Goal: Task Accomplishment & Management: Use online tool/utility

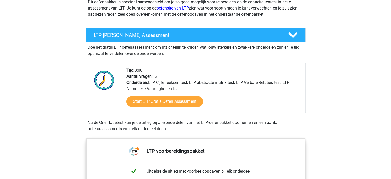
scroll to position [51, 0]
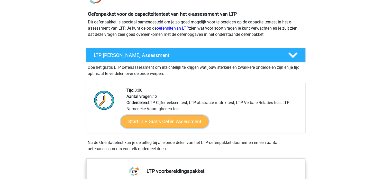
click at [153, 122] on link "Start LTP Gratis Oefen Assessment" at bounding box center [165, 121] width 88 height 12
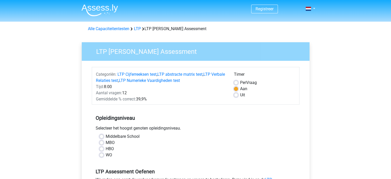
click at [106, 150] on label "HBO" at bounding box center [110, 148] width 8 height 6
click at [103, 150] on input "HBO" at bounding box center [101, 147] width 4 height 5
radio input "true"
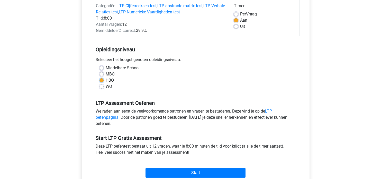
scroll to position [77, 0]
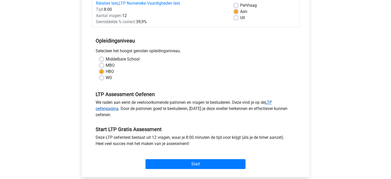
click at [102, 107] on link "LTP oefenpagina" at bounding box center [184, 105] width 176 height 11
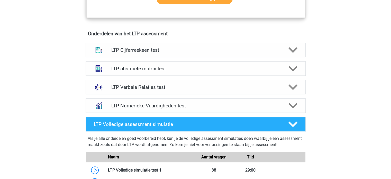
scroll to position [308, 0]
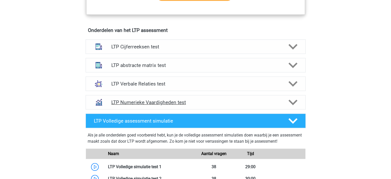
click at [290, 100] on polygon at bounding box center [292, 102] width 9 height 6
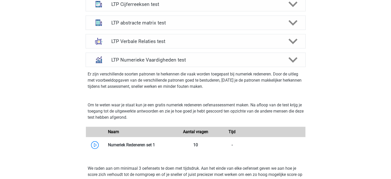
scroll to position [360, 0]
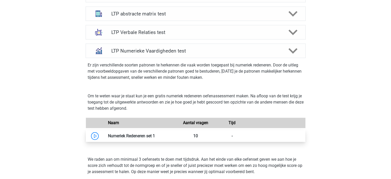
click at [155, 136] on link at bounding box center [155, 135] width 0 height 5
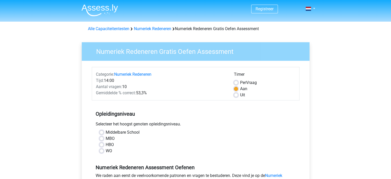
click at [106, 144] on label "HBO" at bounding box center [110, 144] width 8 height 6
click at [101, 144] on input "HBO" at bounding box center [101, 143] width 4 height 5
radio input "true"
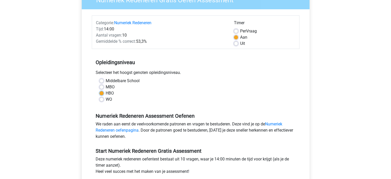
scroll to position [129, 0]
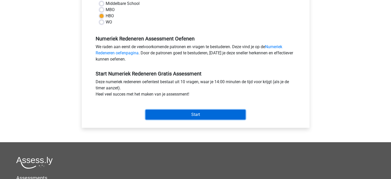
click at [204, 117] on input "Start" at bounding box center [195, 114] width 100 height 10
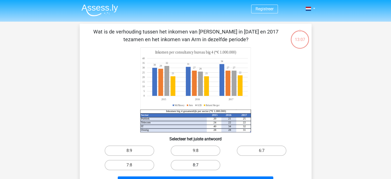
click at [211, 166] on label "8:7" at bounding box center [196, 165] width 50 height 10
click at [199, 166] on input "8:7" at bounding box center [196, 166] width 3 height 3
radio input "true"
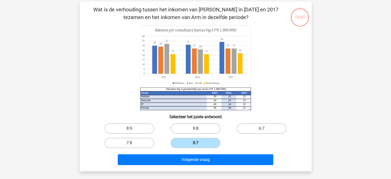
scroll to position [51, 0]
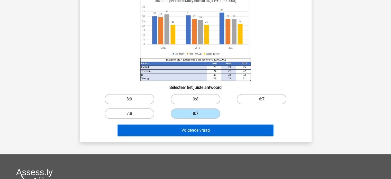
click at [198, 127] on button "Volgende vraag" at bounding box center [195, 130] width 155 height 11
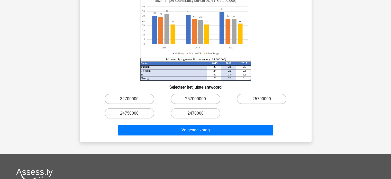
scroll to position [75, 0]
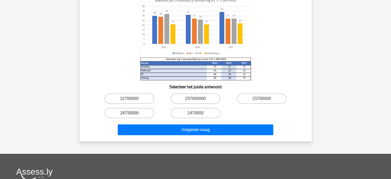
click at [127, 108] on label "24750000" at bounding box center [130, 113] width 50 height 10
click at [129, 113] on input "24750000" at bounding box center [130, 114] width 3 height 3
radio input "true"
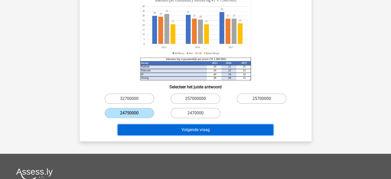
click at [203, 124] on button "Volgende vraag" at bounding box center [195, 129] width 155 height 11
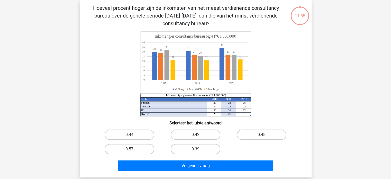
scroll to position [24, 0]
click at [188, 150] on label "0.39" at bounding box center [196, 149] width 50 height 10
click at [195, 150] on input "0.39" at bounding box center [196, 150] width 3 height 3
radio input "true"
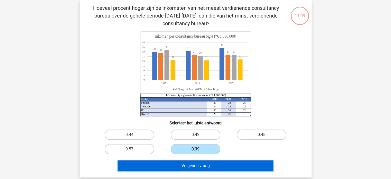
click at [188, 163] on button "Volgende vraag" at bounding box center [195, 165] width 155 height 11
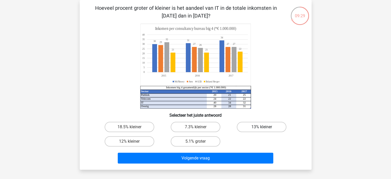
click at [254, 125] on label "13% kleiner" at bounding box center [262, 127] width 50 height 10
click at [262, 127] on input "13% kleiner" at bounding box center [263, 128] width 3 height 3
radio input "true"
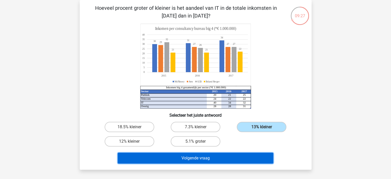
click at [195, 158] on button "Volgende vraag" at bounding box center [195, 157] width 155 height 11
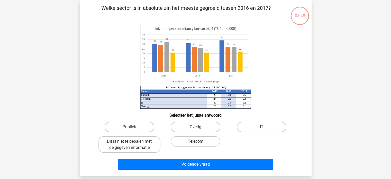
click at [140, 127] on label "Publiek" at bounding box center [130, 127] width 50 height 10
click at [133, 127] on input "Publiek" at bounding box center [130, 128] width 3 height 3
radio input "true"
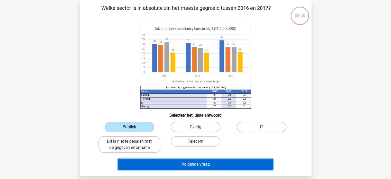
click at [195, 163] on button "Volgende vraag" at bounding box center [195, 164] width 155 height 11
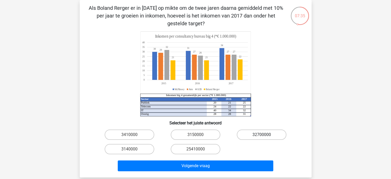
click at [247, 134] on label "32700000" at bounding box center [262, 134] width 50 height 10
click at [262, 134] on input "32700000" at bounding box center [263, 135] width 3 height 3
radio input "true"
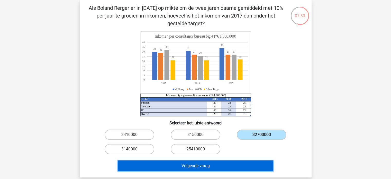
click at [224, 165] on button "Volgende vraag" at bounding box center [195, 165] width 155 height 11
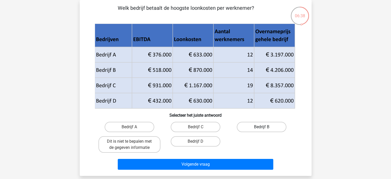
click at [267, 127] on label "Bedrijf B" at bounding box center [262, 127] width 50 height 10
click at [265, 127] on input "Bedrijf B" at bounding box center [263, 128] width 3 height 3
radio input "true"
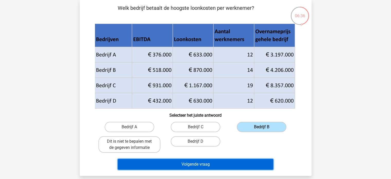
click at [235, 167] on button "Volgende vraag" at bounding box center [195, 164] width 155 height 11
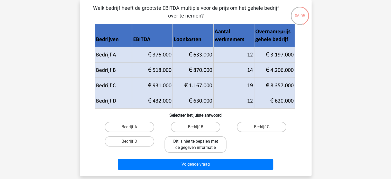
click at [201, 145] on label "Dit is niet te bepalen met de gegeven informatie" at bounding box center [195, 144] width 62 height 16
click at [199, 144] on input "Dit is niet te bepalen met de gegeven informatie" at bounding box center [196, 142] width 3 height 3
radio input "true"
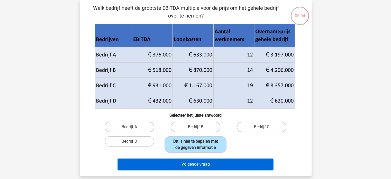
click at [207, 165] on button "Volgende vraag" at bounding box center [195, 164] width 155 height 11
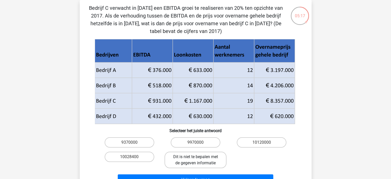
click at [189, 163] on label "Dit is niet te bepalen met de gegeven informatie" at bounding box center [195, 159] width 62 height 16
click at [195, 160] on input "Dit is niet te bepalen met de gegeven informatie" at bounding box center [196, 158] width 3 height 3
radio input "true"
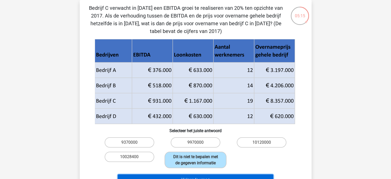
click at [192, 176] on button "Volgende vraag" at bounding box center [195, 179] width 155 height 11
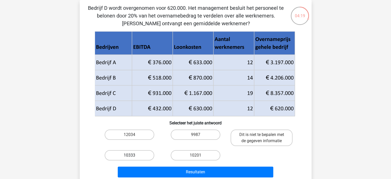
click at [141, 155] on label "10333" at bounding box center [130, 155] width 50 height 10
click at [133, 155] on input "10333" at bounding box center [130, 156] width 3 height 3
radio input "true"
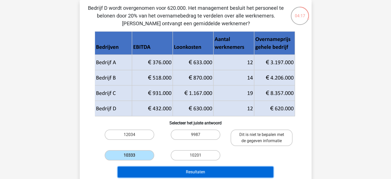
click at [190, 171] on button "Resultaten" at bounding box center [195, 171] width 155 height 11
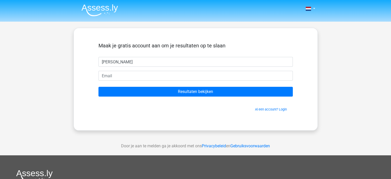
type input "[PERSON_NAME]"
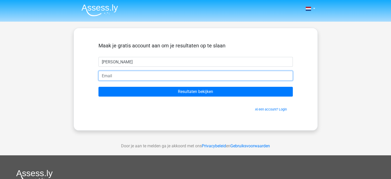
click at [143, 80] on input "email" at bounding box center [195, 76] width 194 height 10
type input "[EMAIL_ADDRESS][DOMAIN_NAME]"
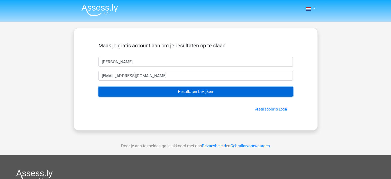
click at [184, 92] on input "Resultaten bekijken" at bounding box center [195, 92] width 194 height 10
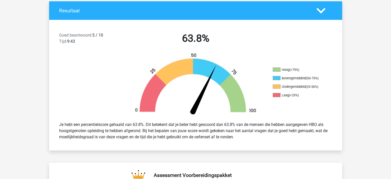
scroll to position [103, 0]
